Goal: Task Accomplishment & Management: Manage account settings

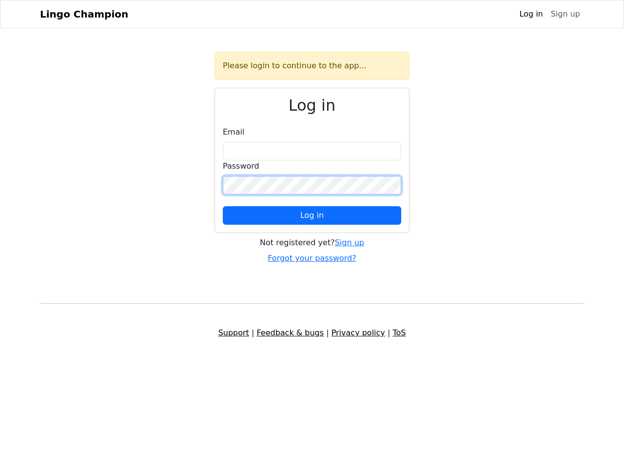
click at [312, 215] on span "Log in" at bounding box center [311, 215] width 23 height 9
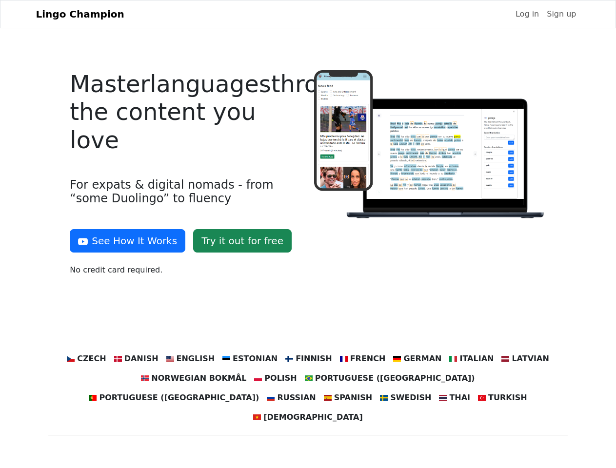
click at [308, 234] on div at bounding box center [430, 177] width 244 height 214
click at [124, 241] on button "See How It Works" at bounding box center [128, 240] width 116 height 23
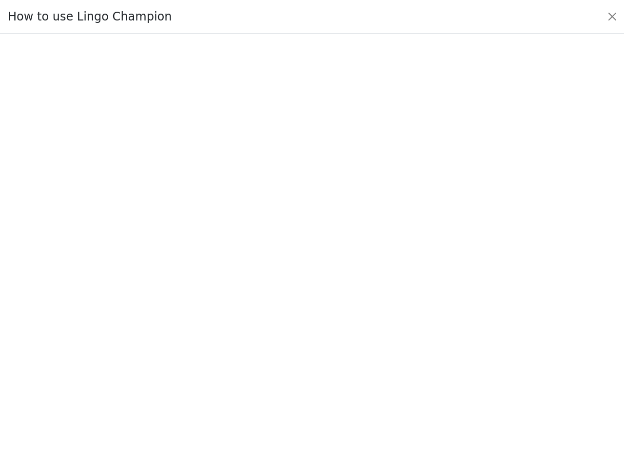
click at [105, 359] on div at bounding box center [312, 251] width 578 height 342
click at [151, 359] on div at bounding box center [312, 251] width 578 height 342
click at [200, 359] on div at bounding box center [312, 251] width 578 height 342
